Goal: Transaction & Acquisition: Subscribe to service/newsletter

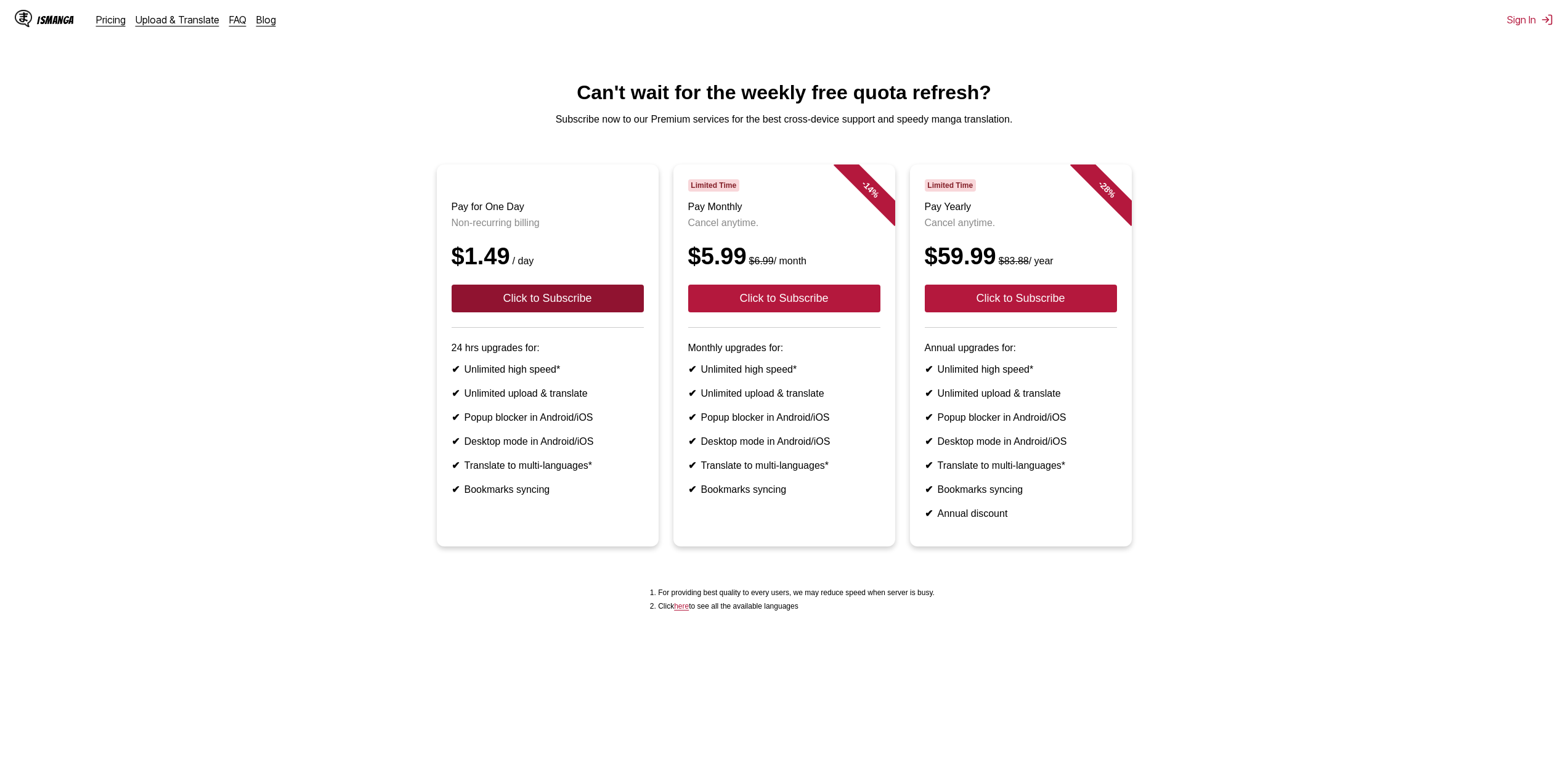
click at [572, 312] on button "Click to Subscribe" at bounding box center [548, 299] width 192 height 28
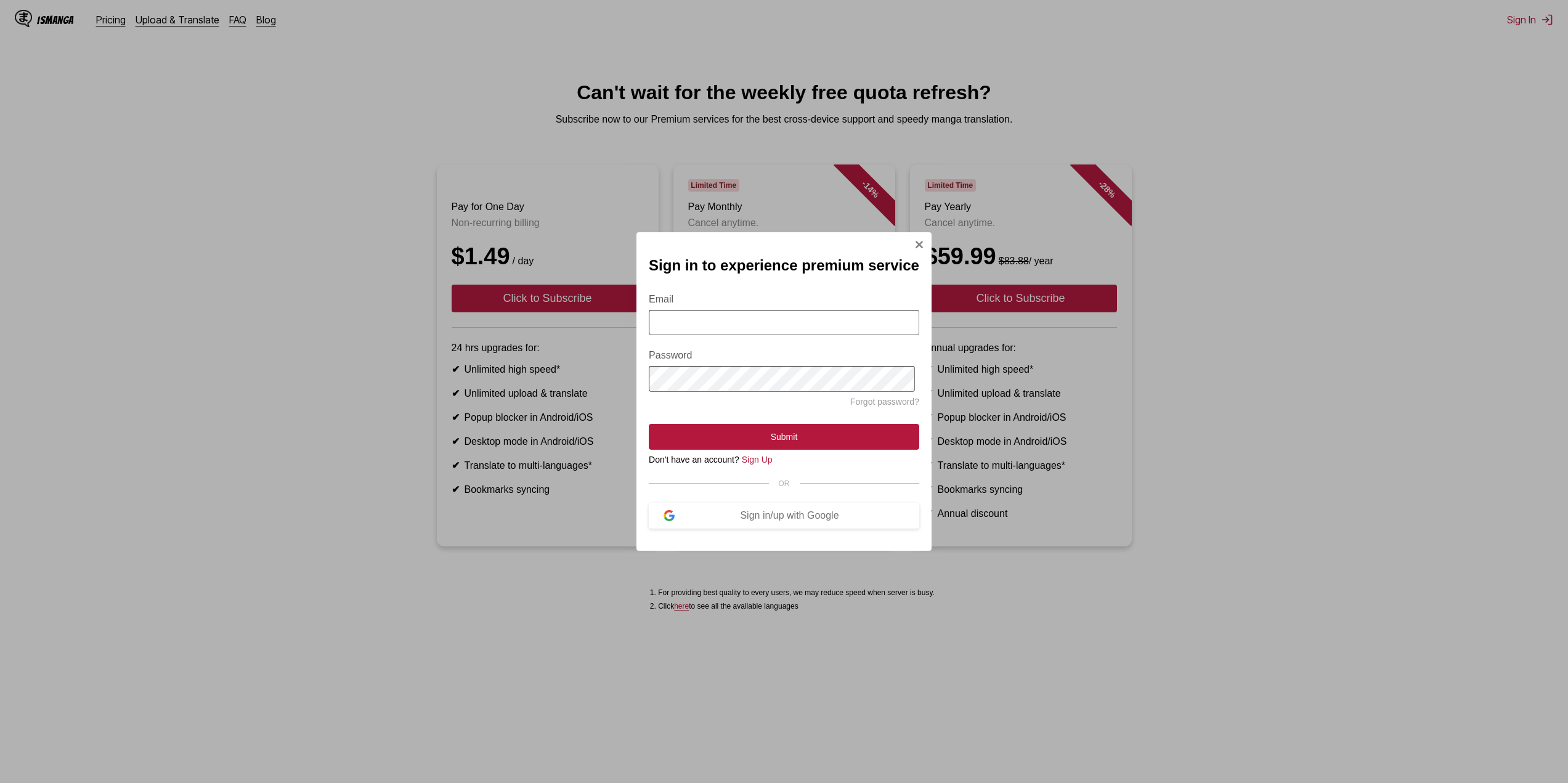
click at [763, 320] on input "Email" at bounding box center [784, 323] width 271 height 25
click at [847, 520] on div "Sign in/up with Google" at bounding box center [789, 515] width 230 height 11
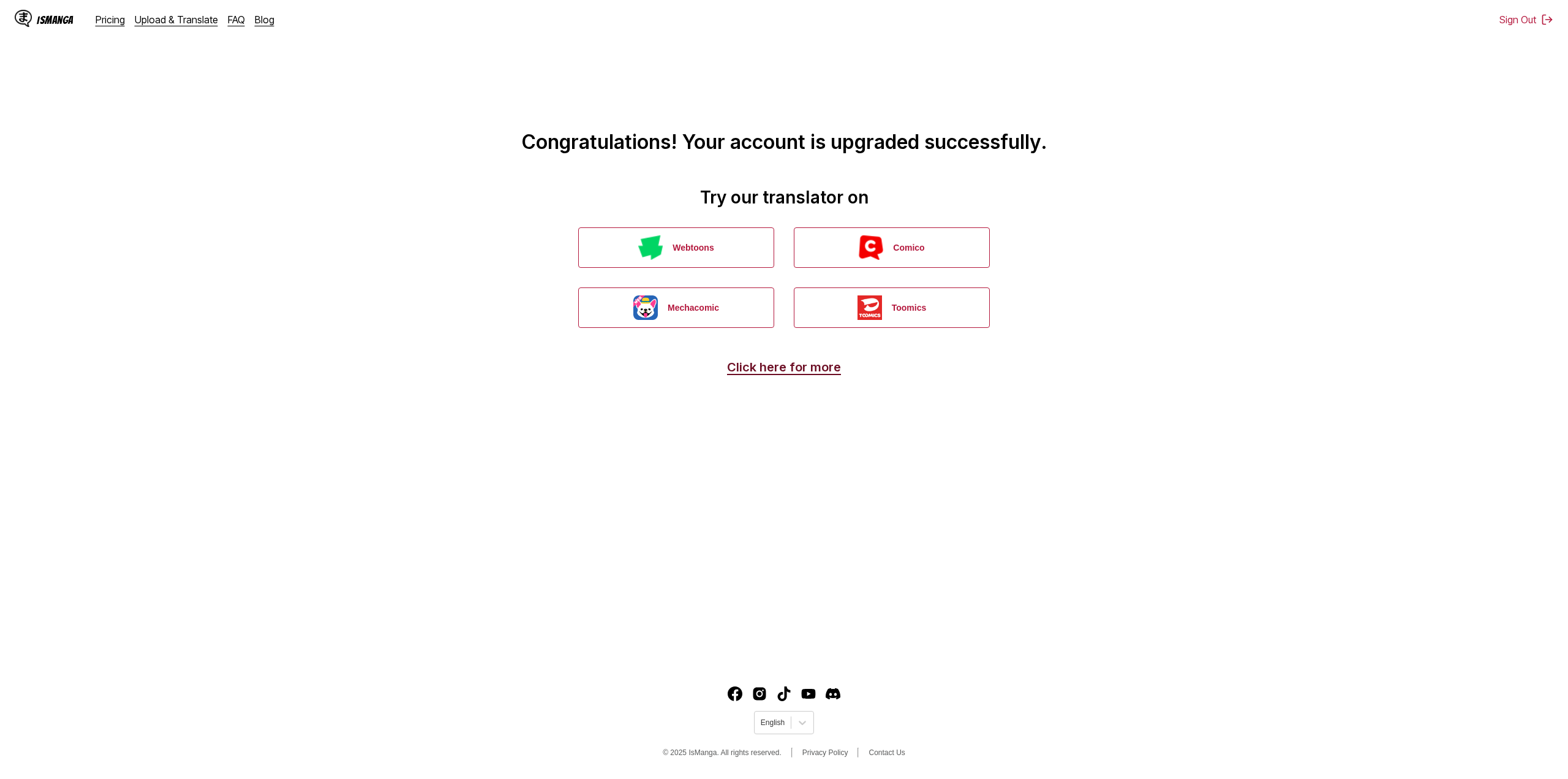
click at [787, 364] on link "Click here for more" at bounding box center [784, 367] width 114 height 14
